Goal: Find specific page/section: Find specific page/section

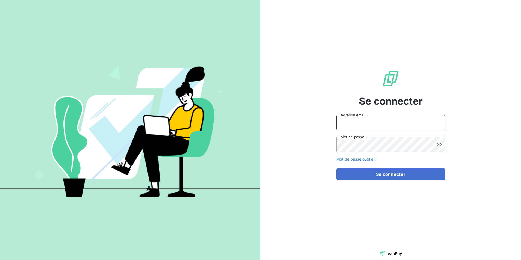
click at [371, 126] on input "Adresse email" at bounding box center [390, 122] width 109 height 15
type input "[EMAIL_ADDRESS][PERSON_NAME][DOMAIN_NAME]"
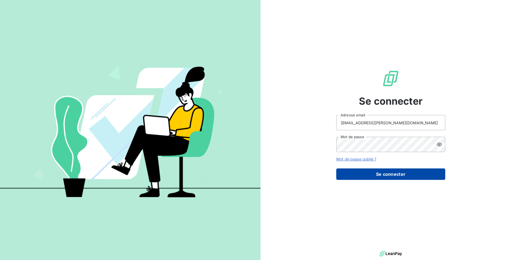
click at [408, 177] on button "Se connecter" at bounding box center [390, 173] width 109 height 11
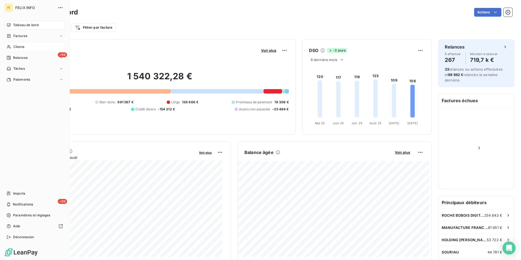
click at [21, 47] on span "Clients" at bounding box center [18, 46] width 11 height 5
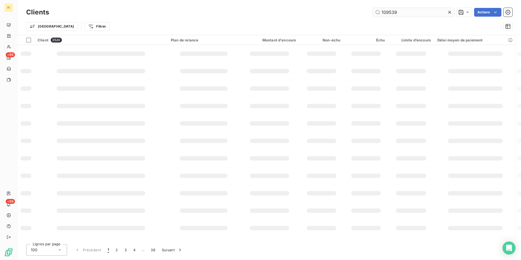
type input "109539"
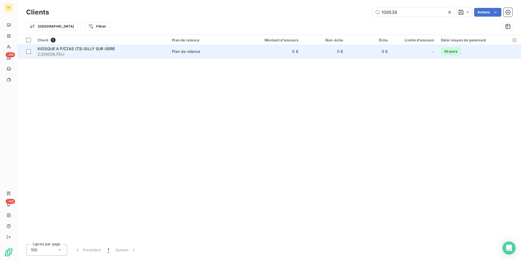
click at [104, 54] on span "C_109539_FELI" at bounding box center [102, 54] width 128 height 5
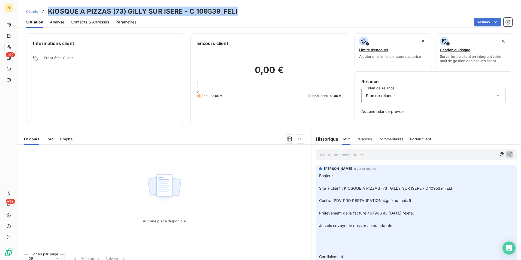
drag, startPoint x: 240, startPoint y: 10, endPoint x: 49, endPoint y: 13, distance: 191.7
click at [49, 13] on div "Clients KIOSQUE A PIZZAS (73) GILLY SUR ISERE - C_109539_FELI" at bounding box center [269, 12] width 504 height 10
copy h3 "KIOSQUE A PIZZAS (73) GILLY SUR ISERE - C_109539_FELI"
